Goal: Navigation & Orientation: Find specific page/section

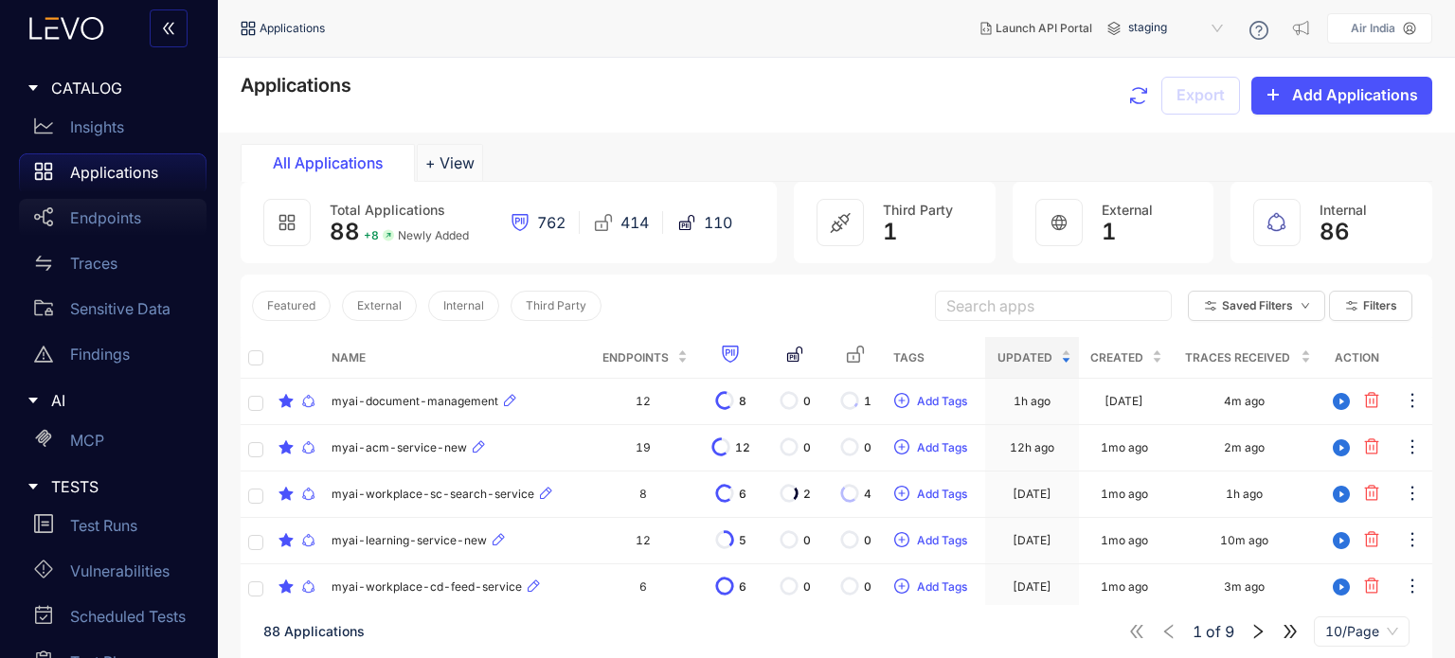
click at [114, 223] on p "Endpoints" at bounding box center [105, 217] width 71 height 17
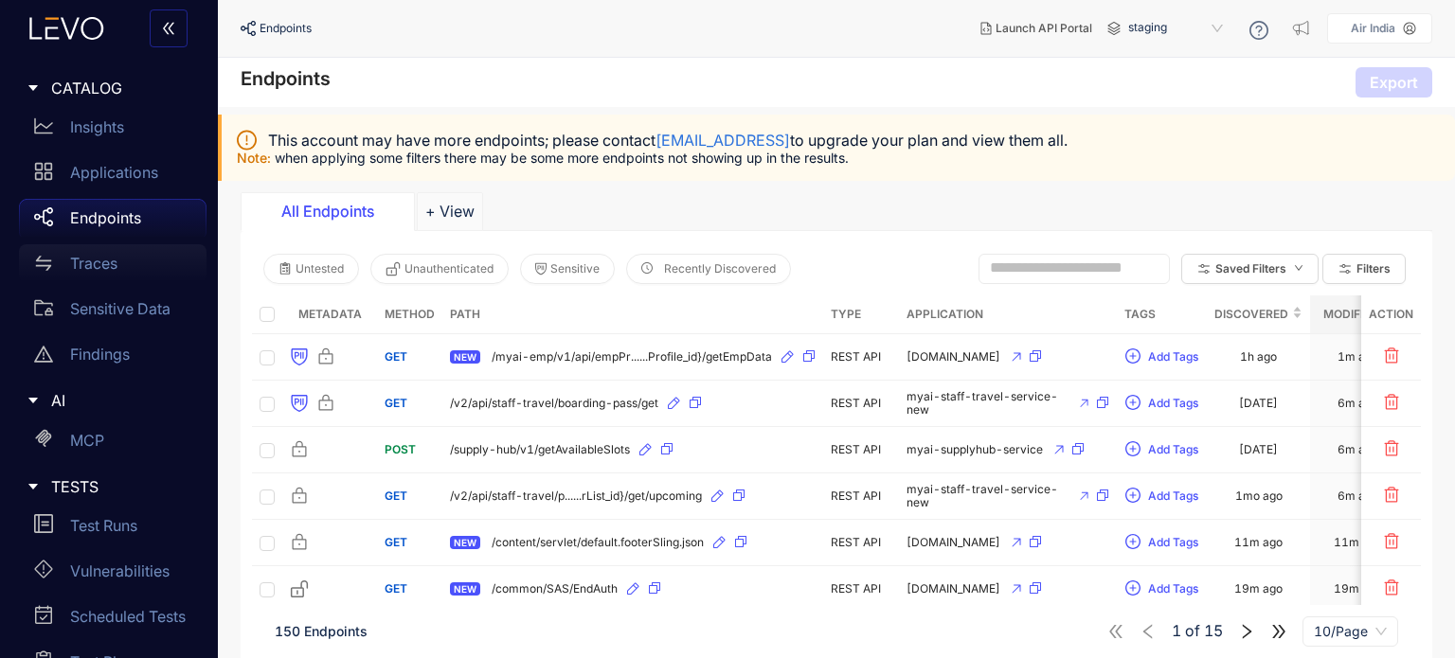
click at [124, 261] on div "Traces" at bounding box center [113, 263] width 188 height 38
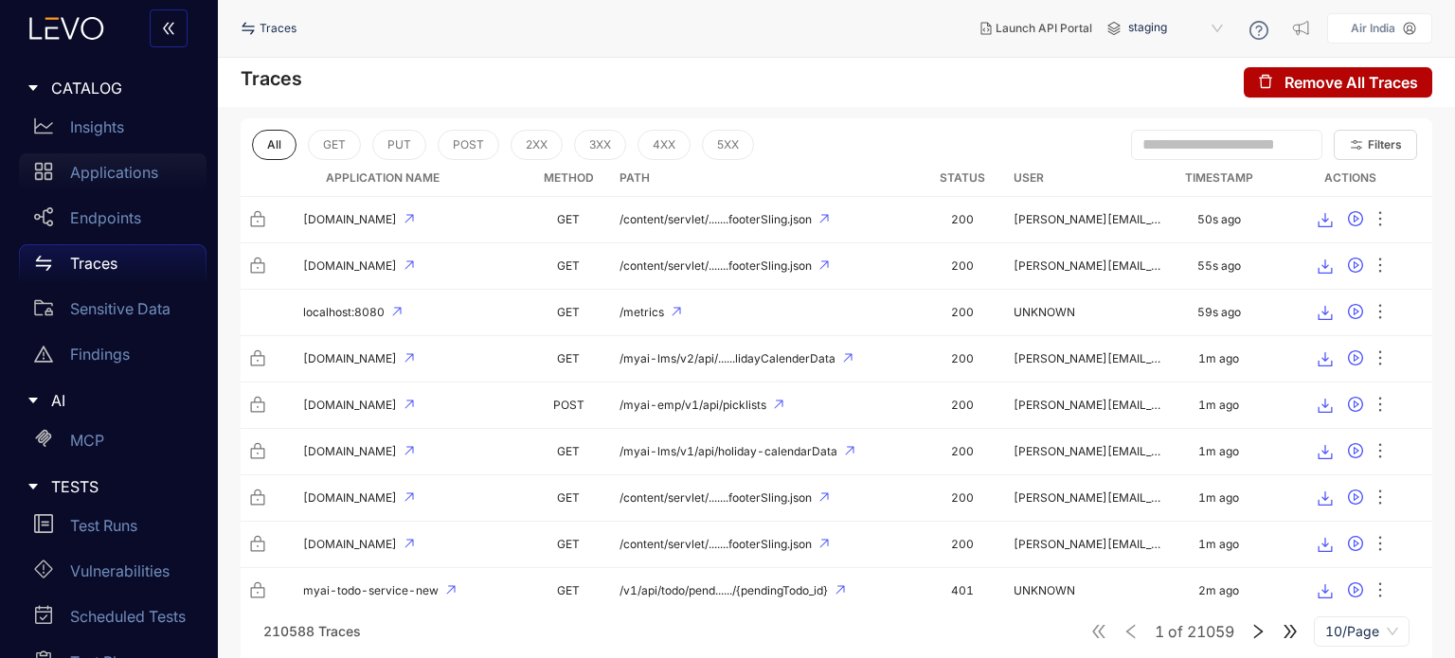
click at [108, 166] on p "Applications" at bounding box center [114, 172] width 88 height 17
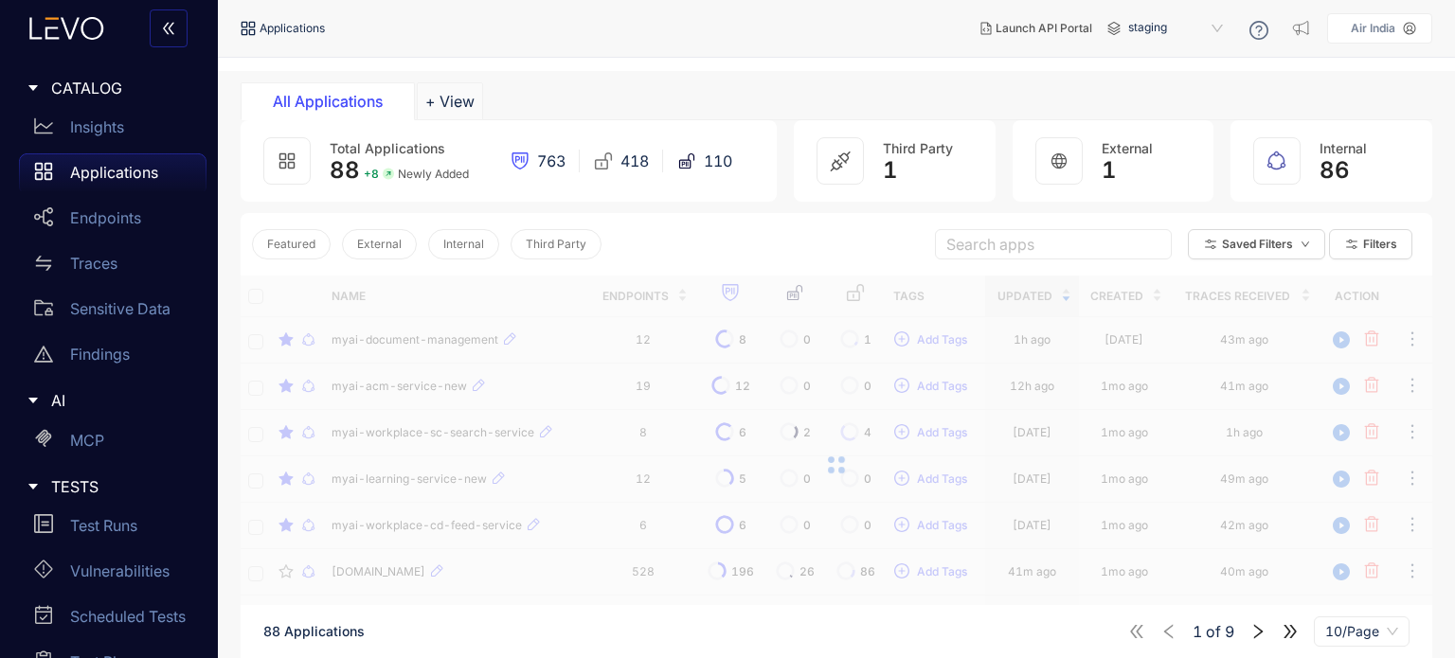
scroll to position [95, 0]
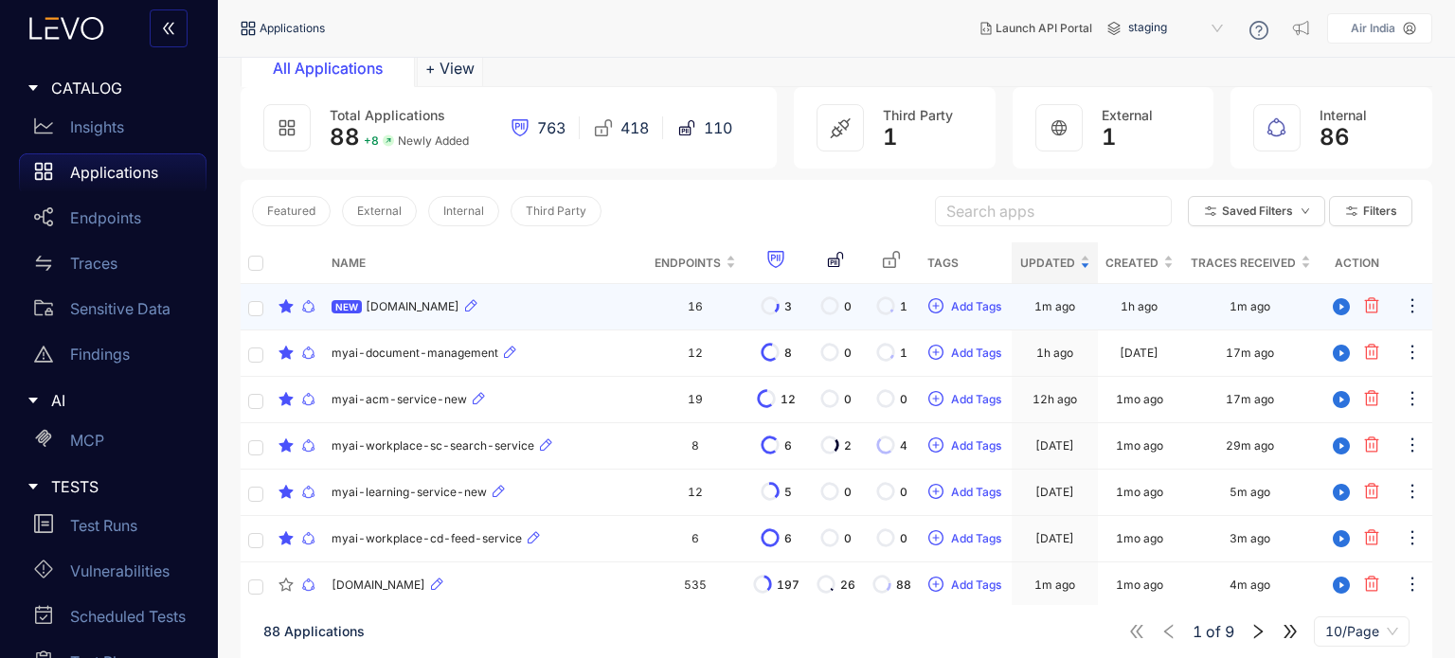
click at [447, 298] on div "NEW [DOMAIN_NAME]" at bounding box center [485, 307] width 307 height 23
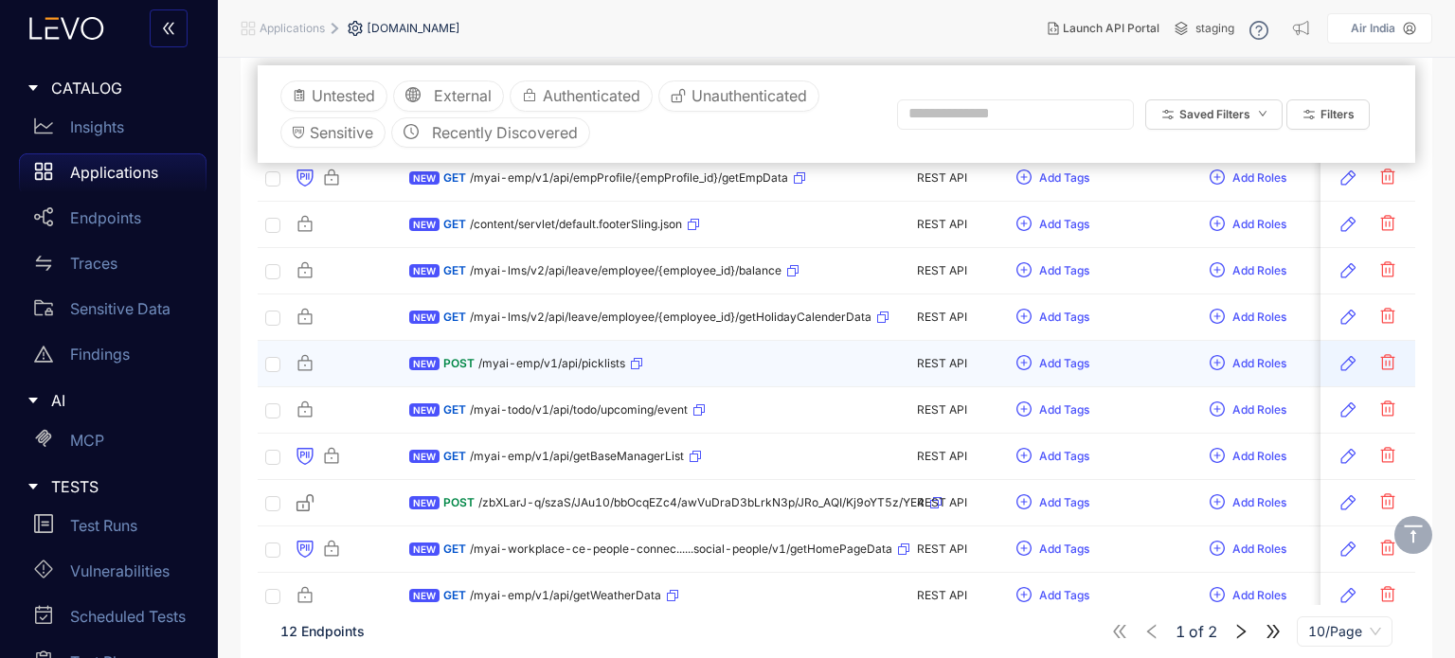
scroll to position [307, 0]
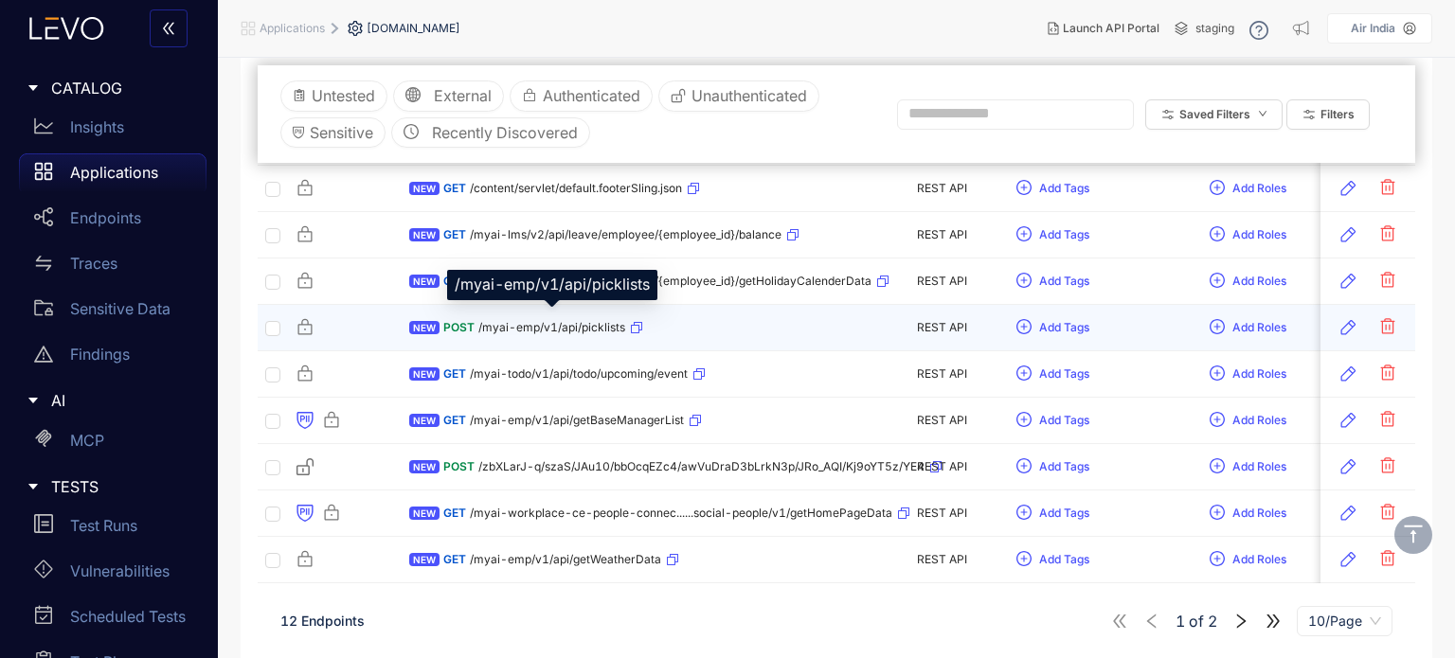
click at [557, 323] on span "/myai-emp/v1/api/picklists" at bounding box center [551, 327] width 147 height 13
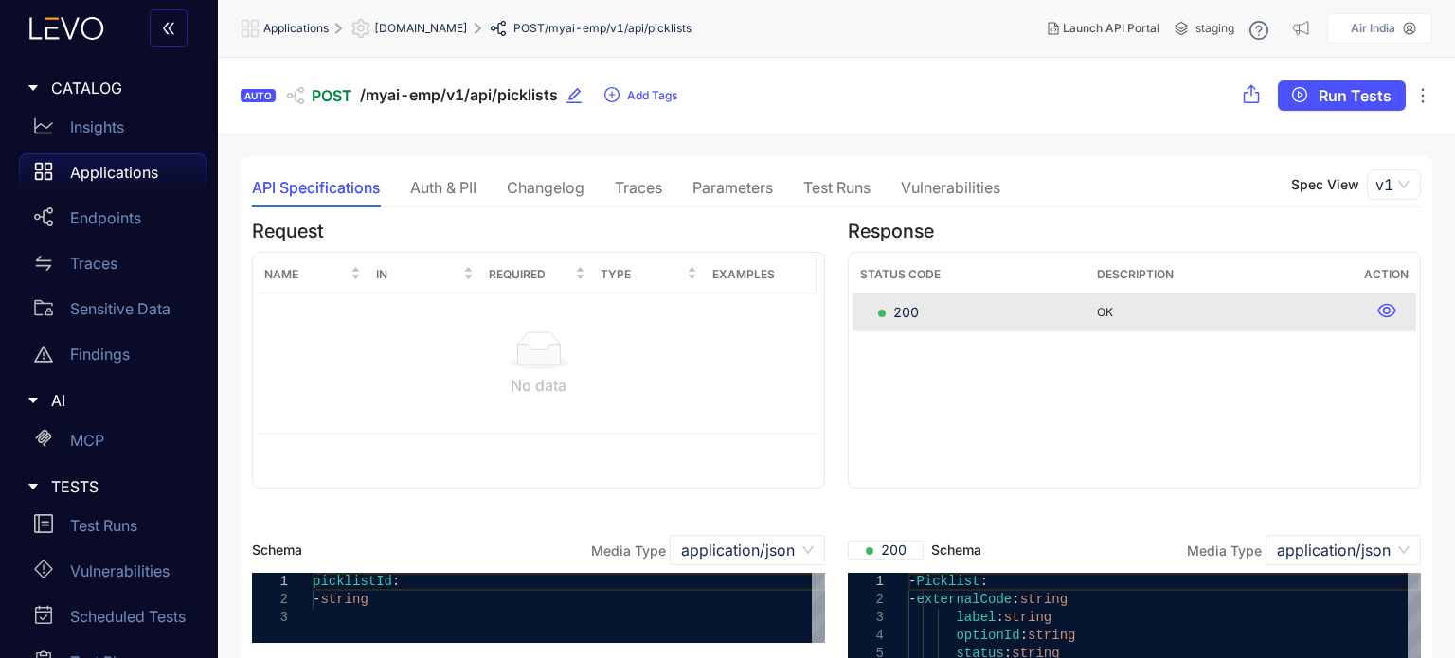
click at [651, 185] on div "Traces" at bounding box center [638, 187] width 47 height 17
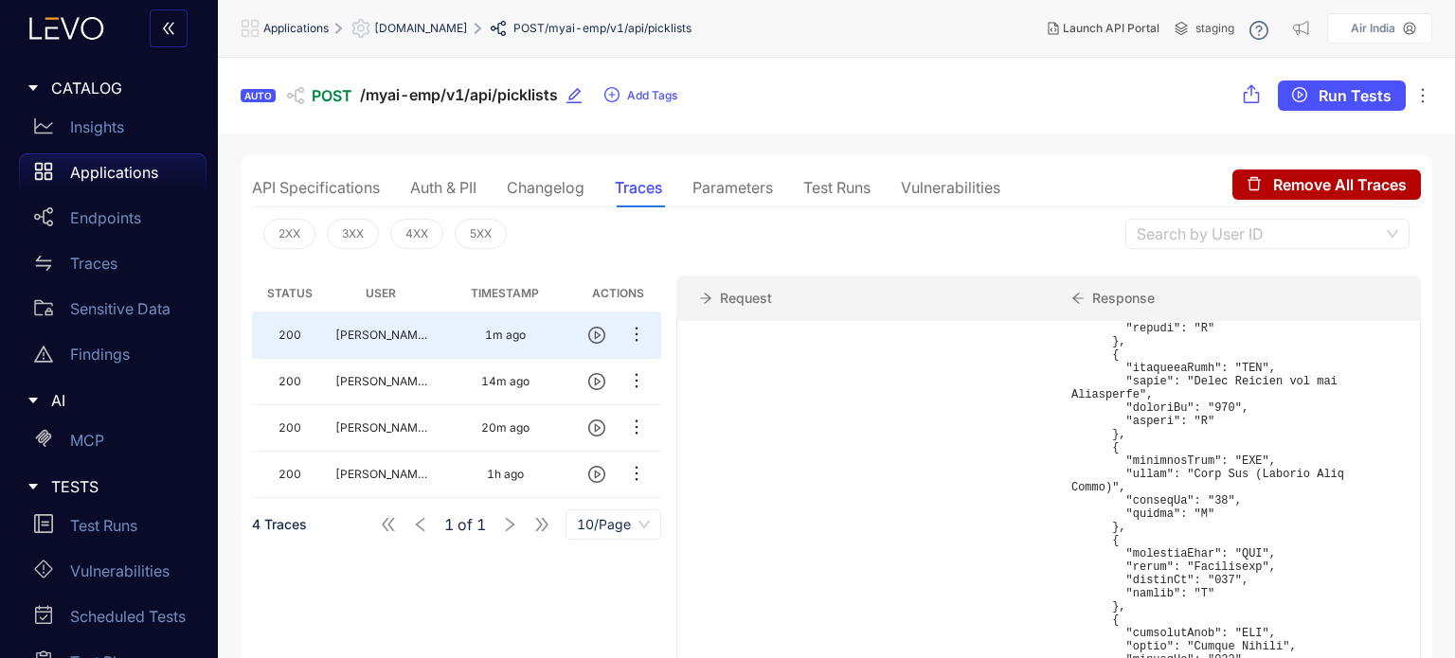
scroll to position [2747, 0]
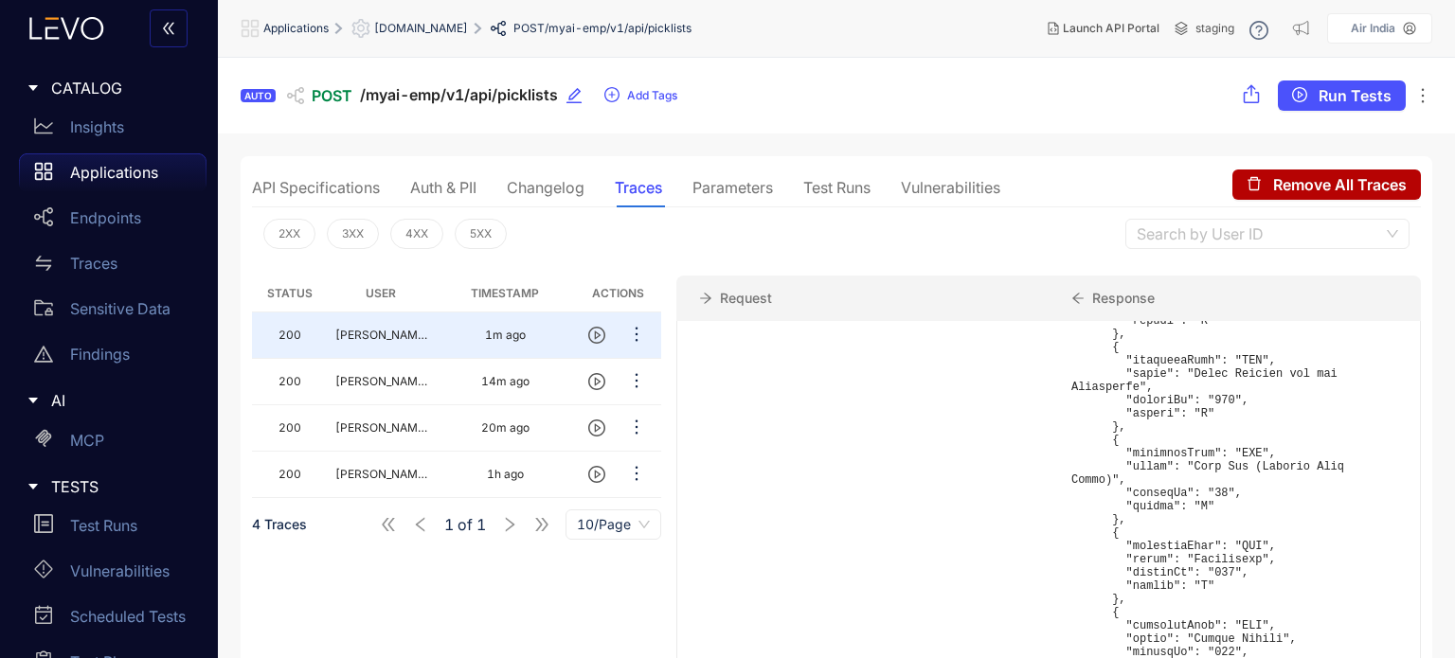
click at [143, 174] on p "Applications" at bounding box center [114, 172] width 88 height 17
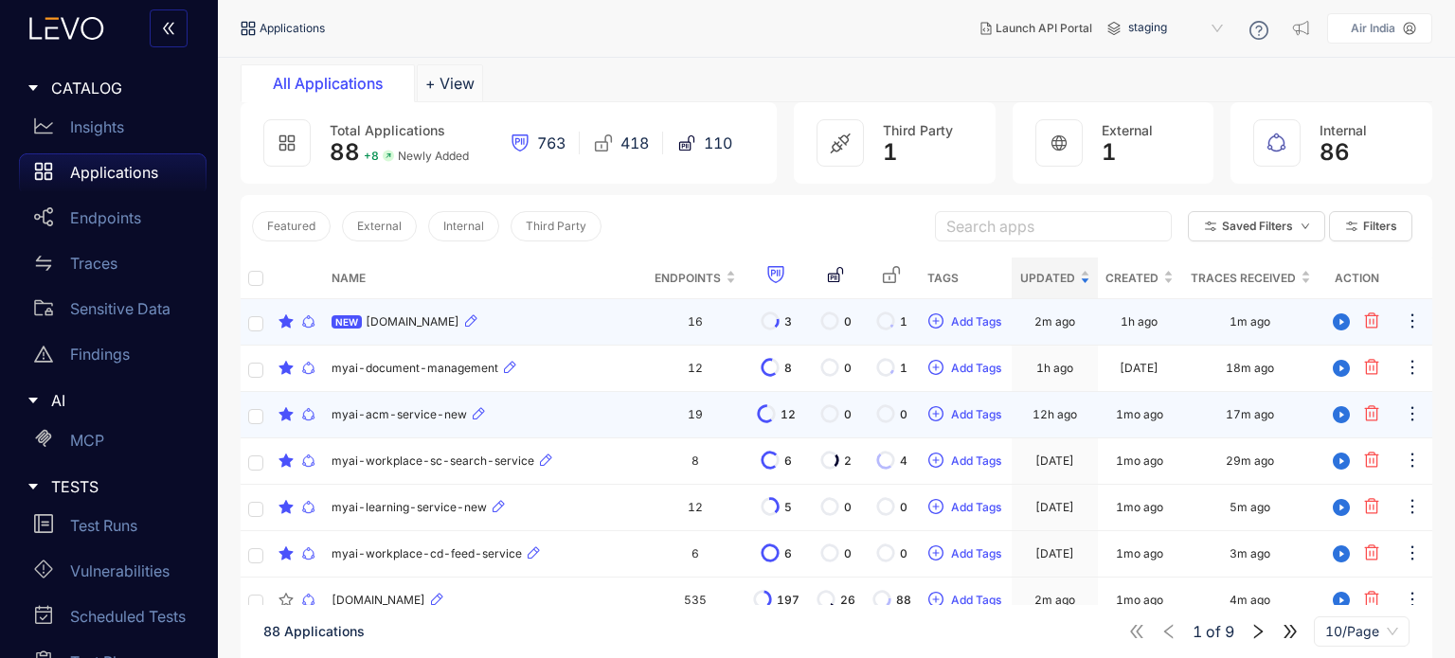
scroll to position [68, 0]
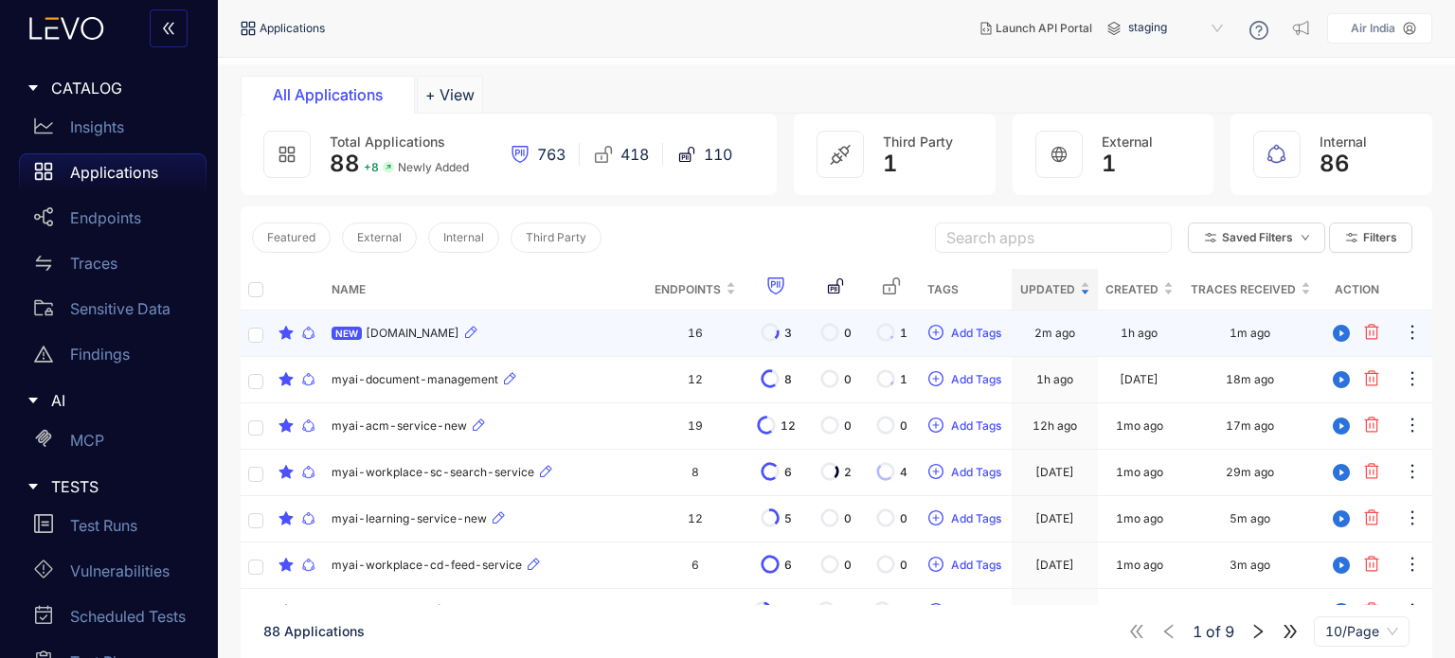
click at [417, 338] on span "[DOMAIN_NAME]" at bounding box center [413, 333] width 94 height 13
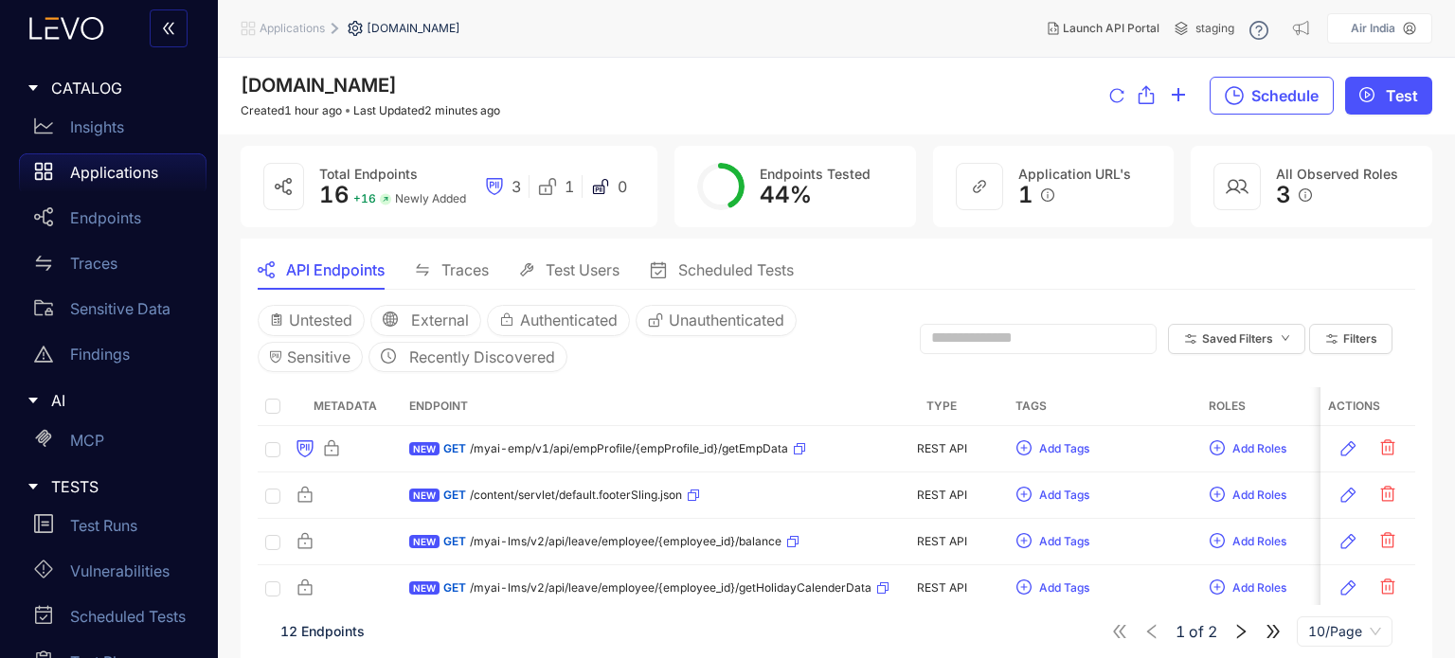
click at [752, 271] on span "Scheduled Tests" at bounding box center [736, 269] width 116 height 17
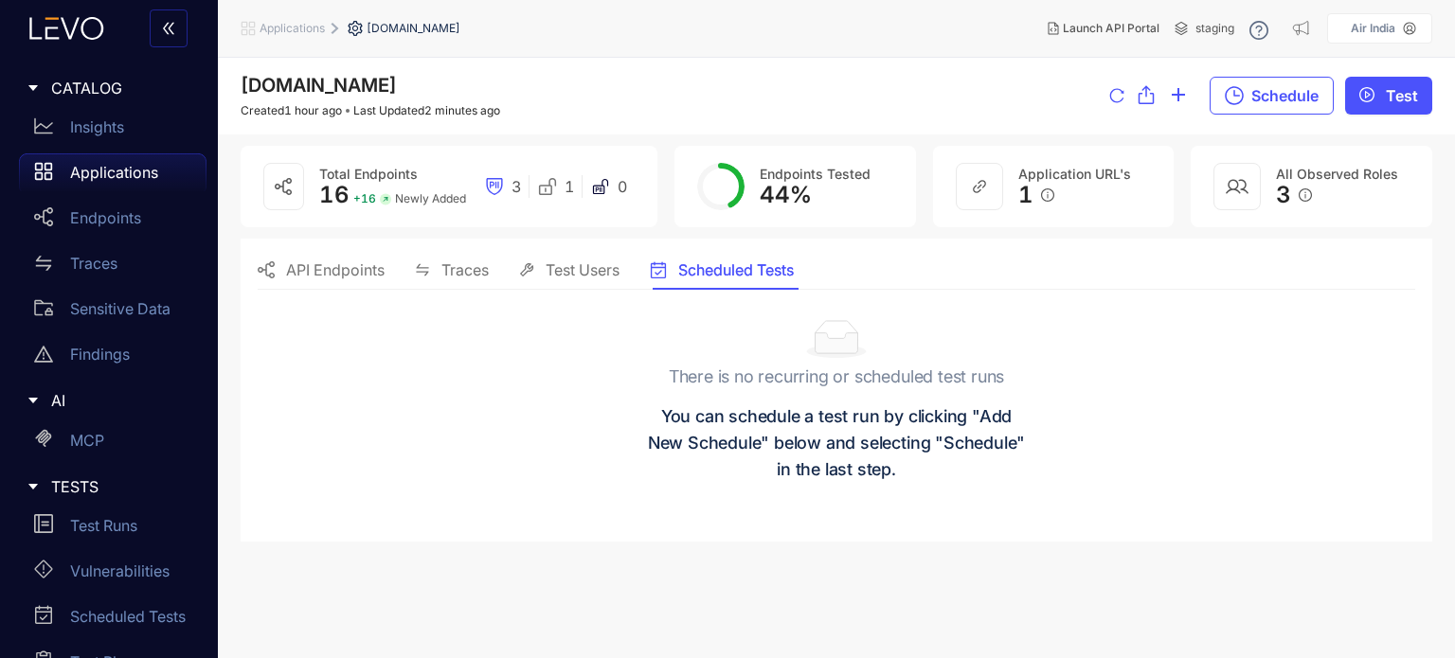
click at [369, 262] on span "API Endpoints" at bounding box center [335, 269] width 99 height 17
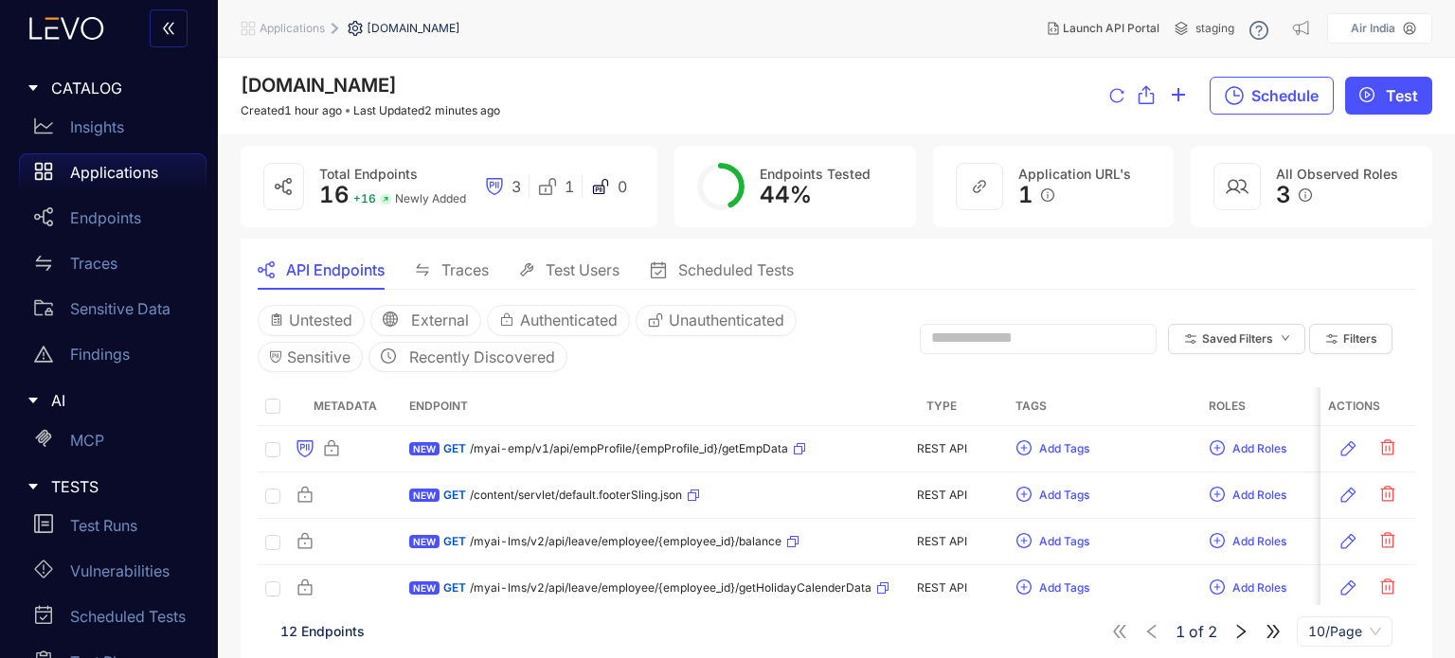
click at [576, 272] on span "Test Users" at bounding box center [583, 269] width 74 height 17
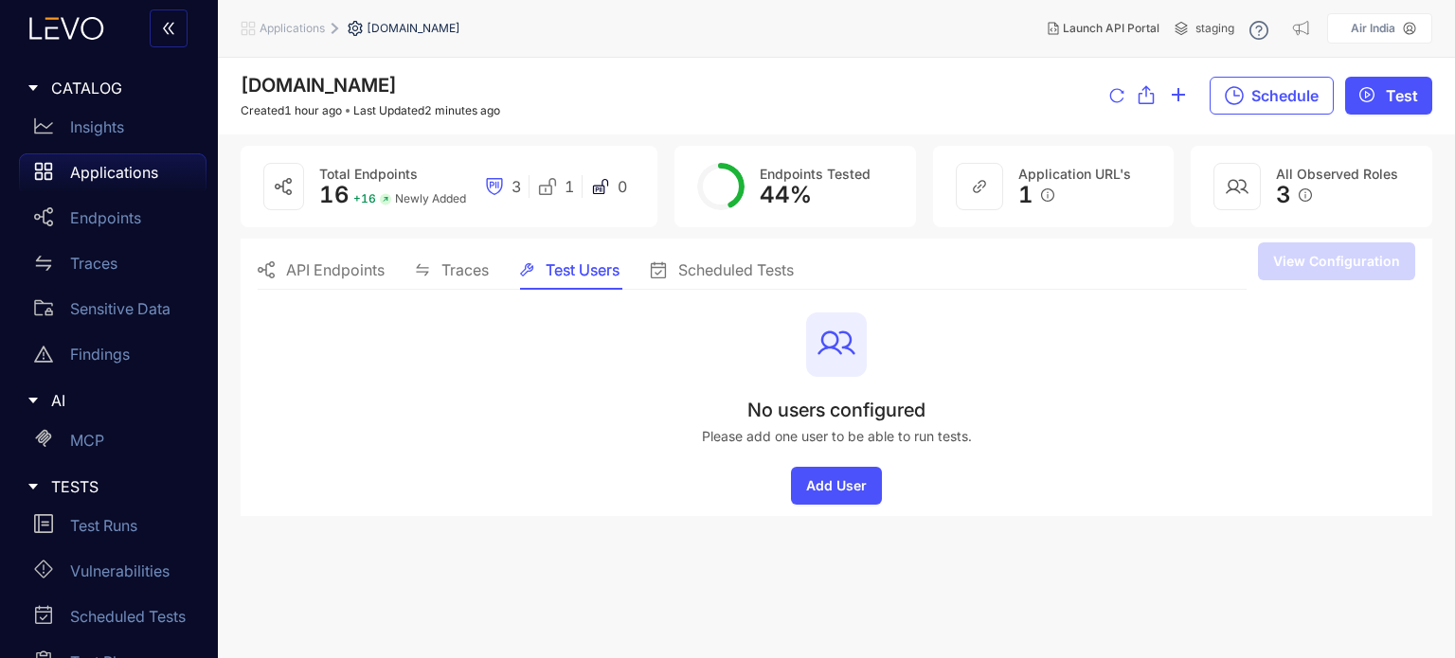
click at [496, 272] on div "API Endpoints Traces Test Users Scheduled Tests" at bounding box center [526, 270] width 536 height 40
click at [479, 272] on span "Traces" at bounding box center [464, 269] width 47 height 17
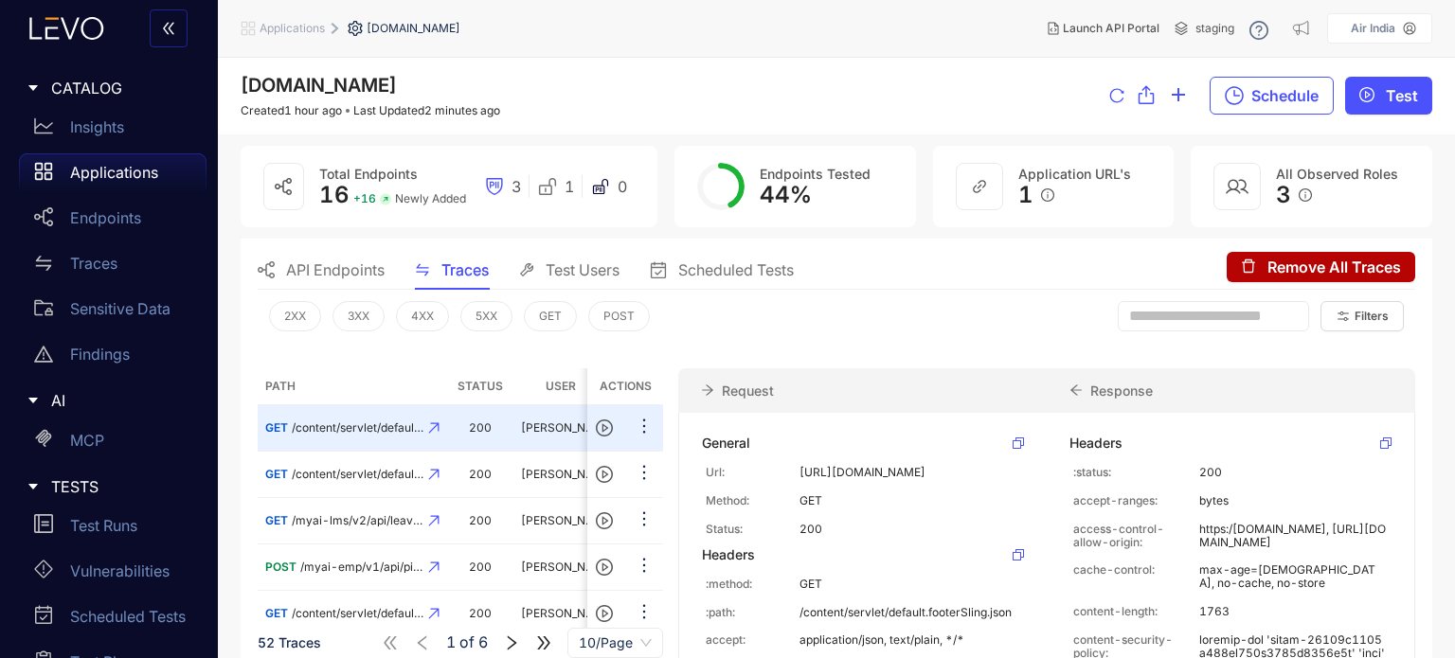
click at [643, 347] on div "2XX 3XX 4XX 5XX GET POST" at bounding box center [459, 326] width 381 height 51
click at [311, 267] on span "API Endpoints" at bounding box center [335, 269] width 99 height 17
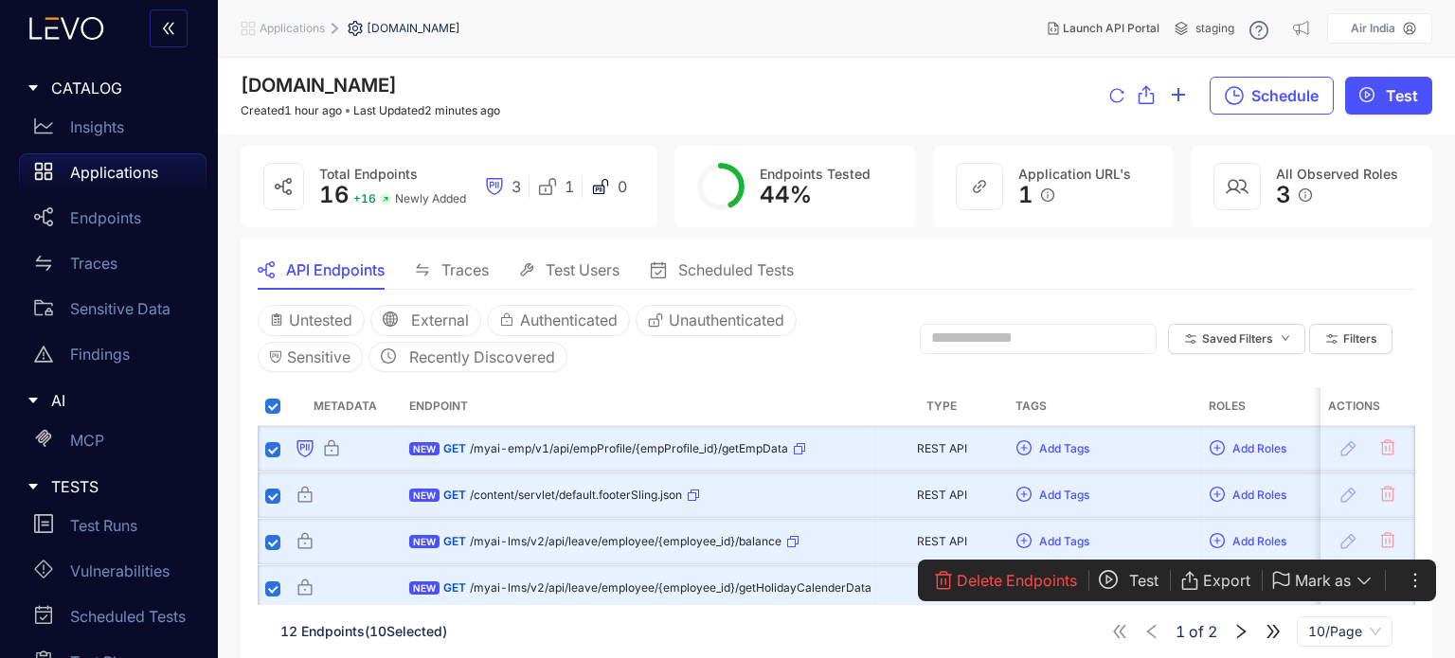
click at [275, 396] on label at bounding box center [272, 405] width 15 height 21
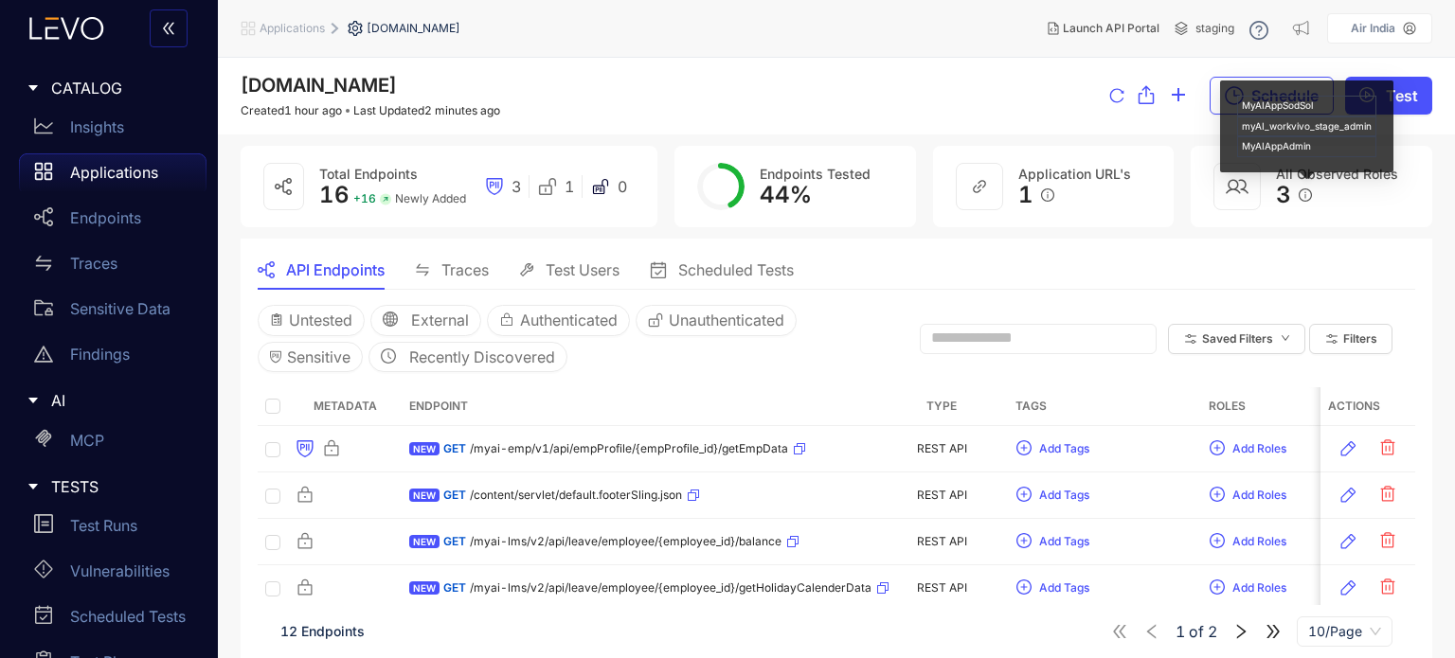
click at [1304, 195] on icon "info-circle" at bounding box center [1305, 195] width 13 height 13
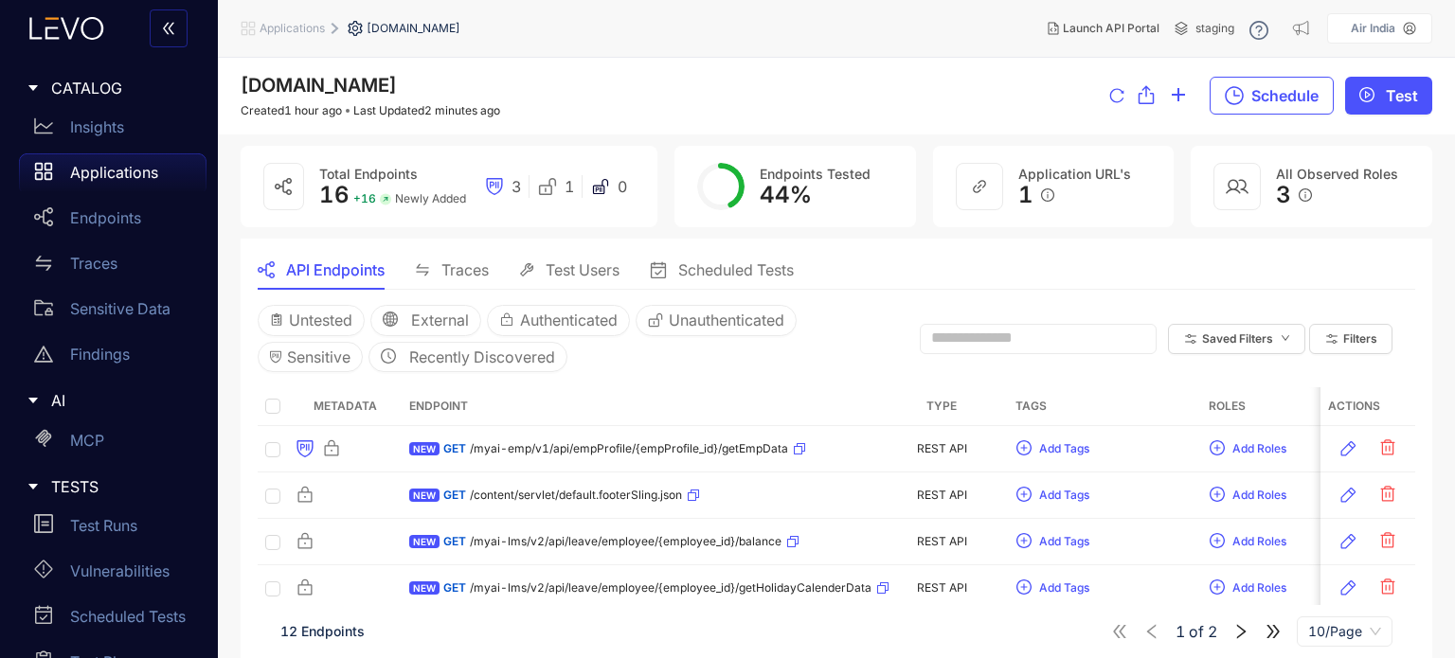
click at [1287, 196] on span "3" at bounding box center [1283, 195] width 15 height 27
